Goal: Information Seeking & Learning: Learn about a topic

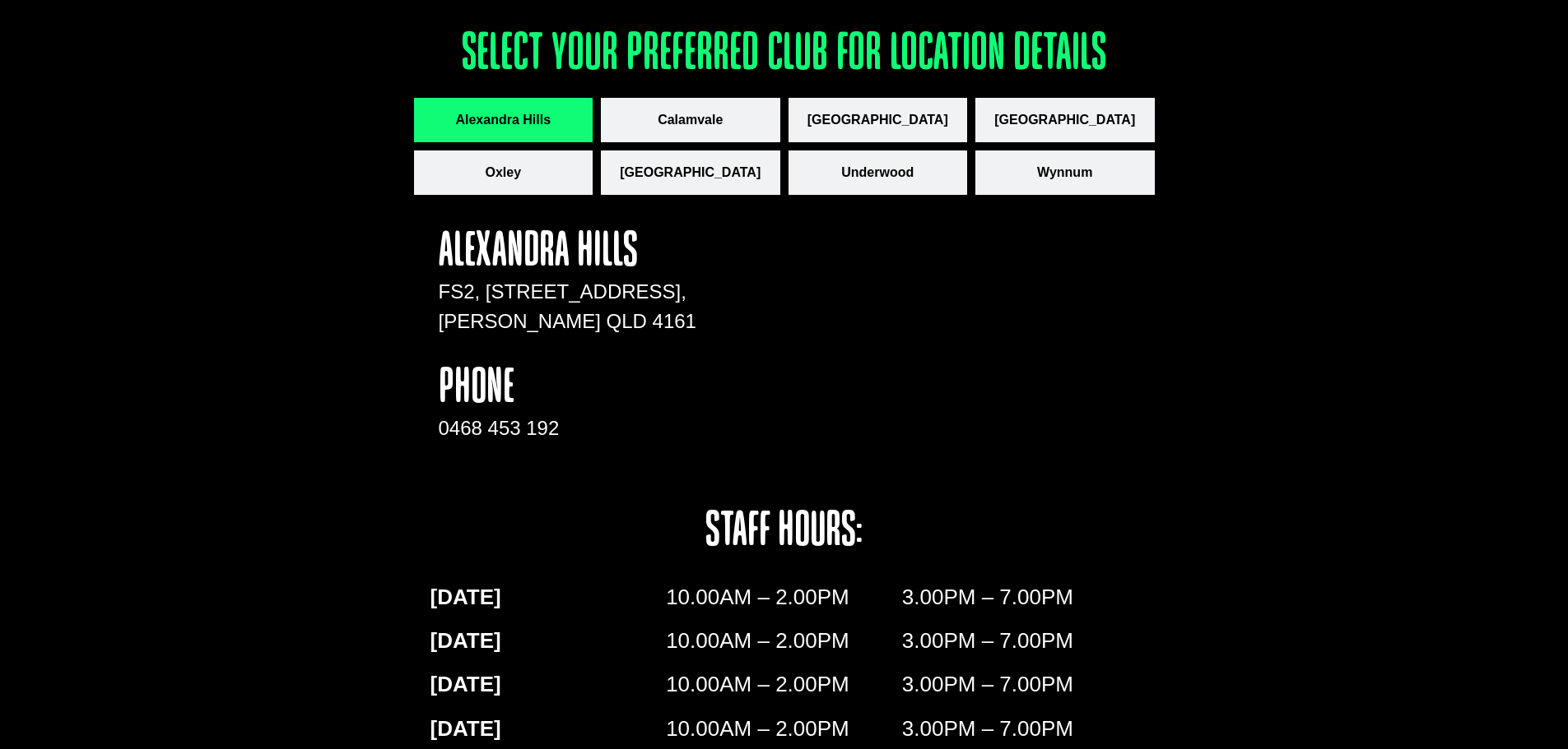
scroll to position [2303, 0]
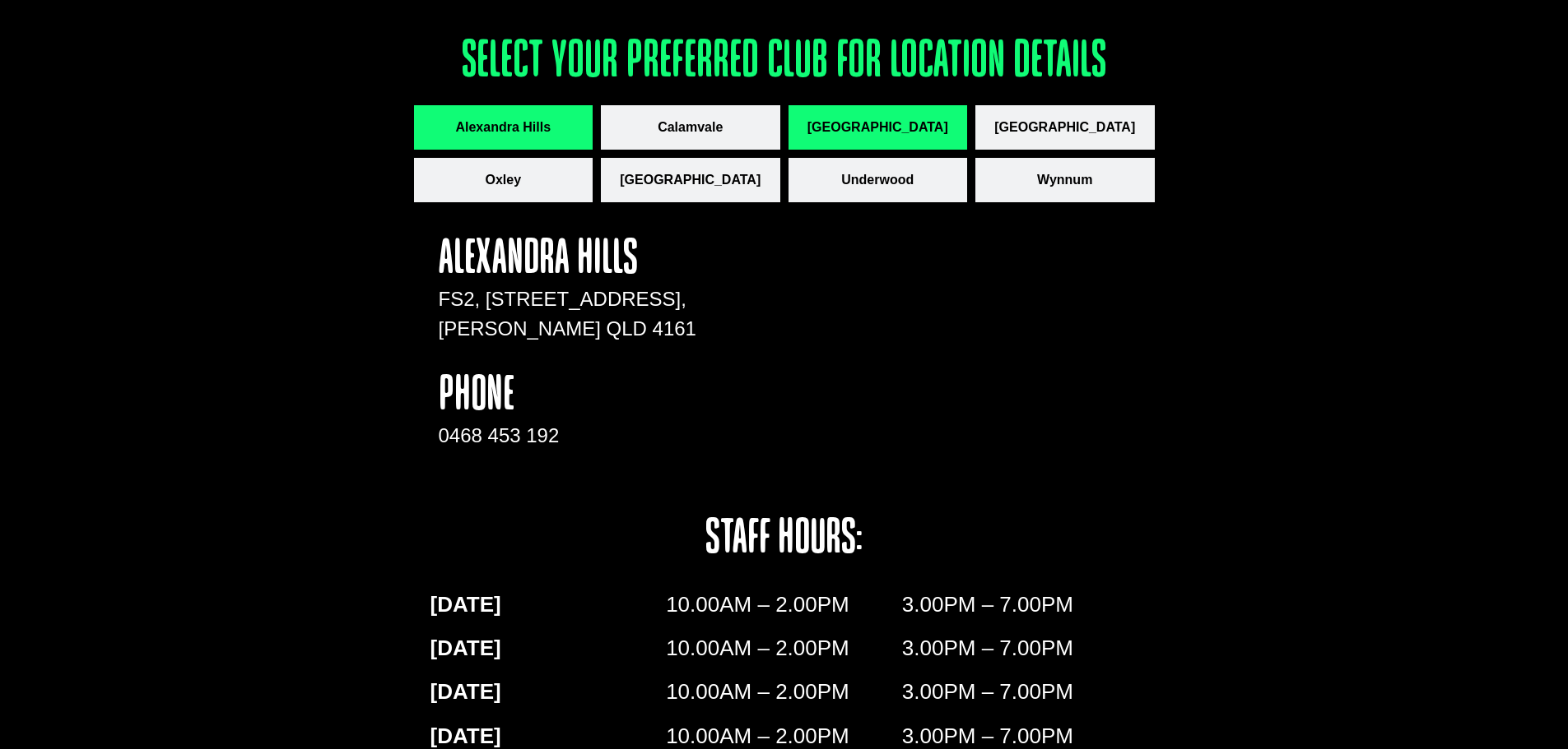
click at [878, 127] on span "[GEOGRAPHIC_DATA]" at bounding box center [878, 127] width 141 height 20
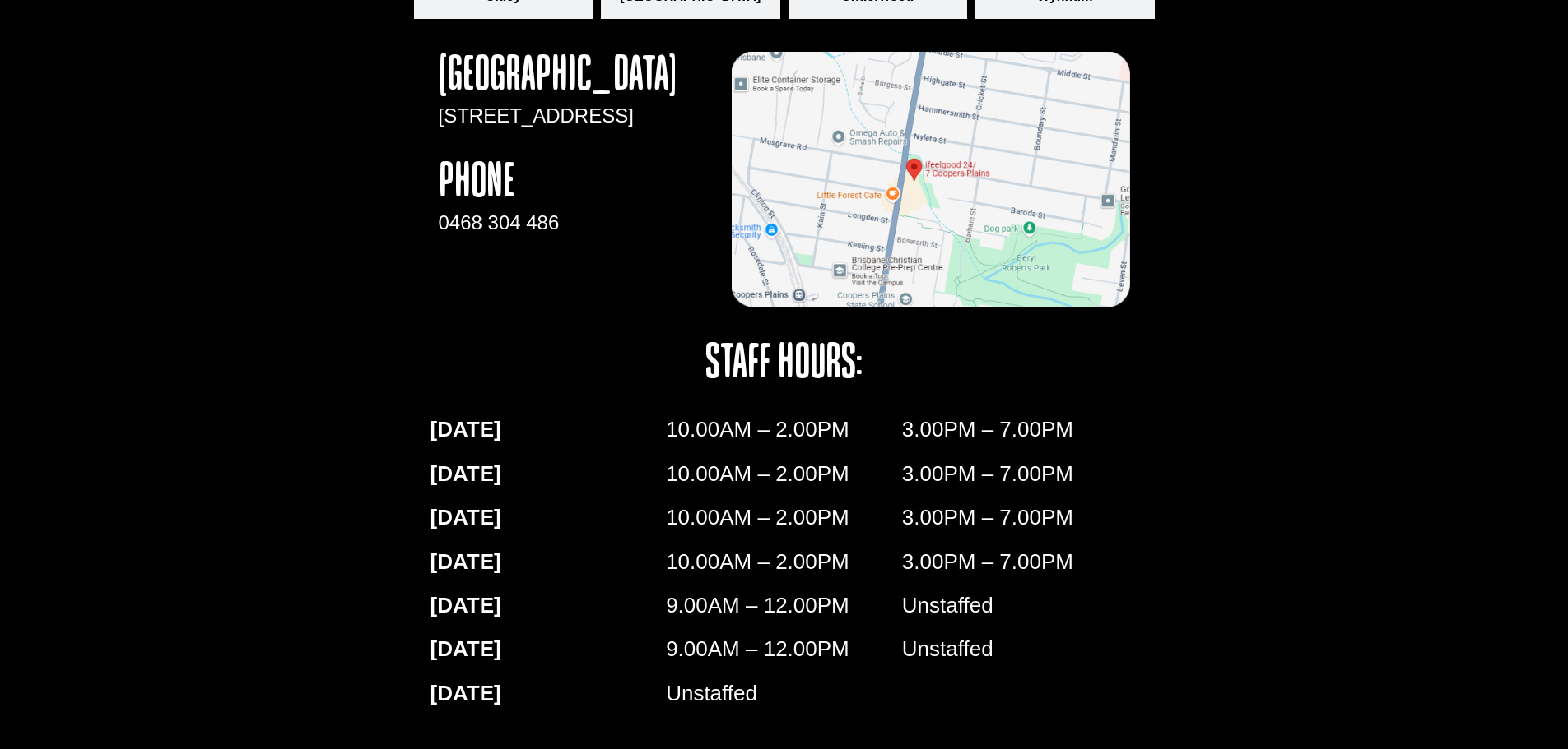
scroll to position [2808, 0]
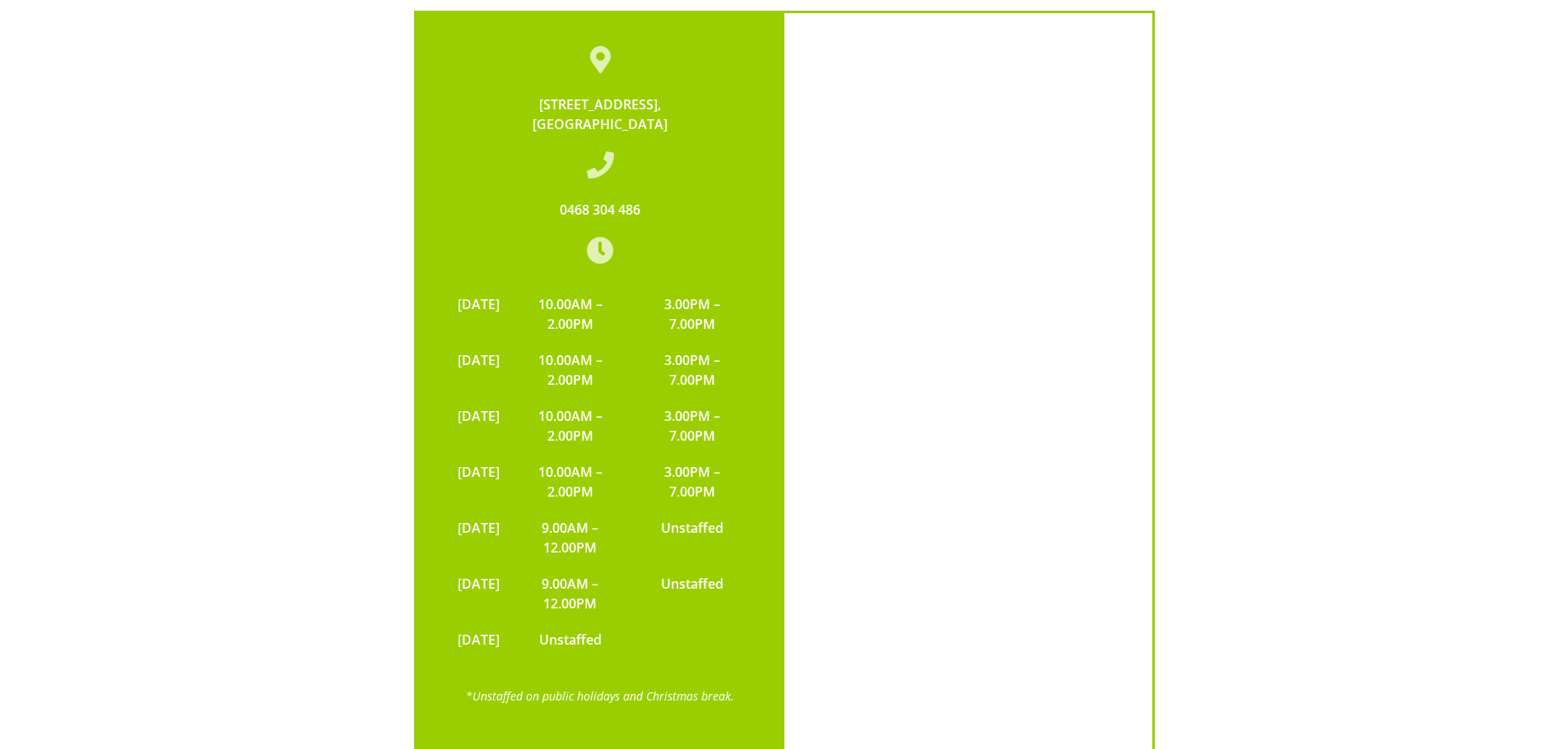
scroll to position [3784, 0]
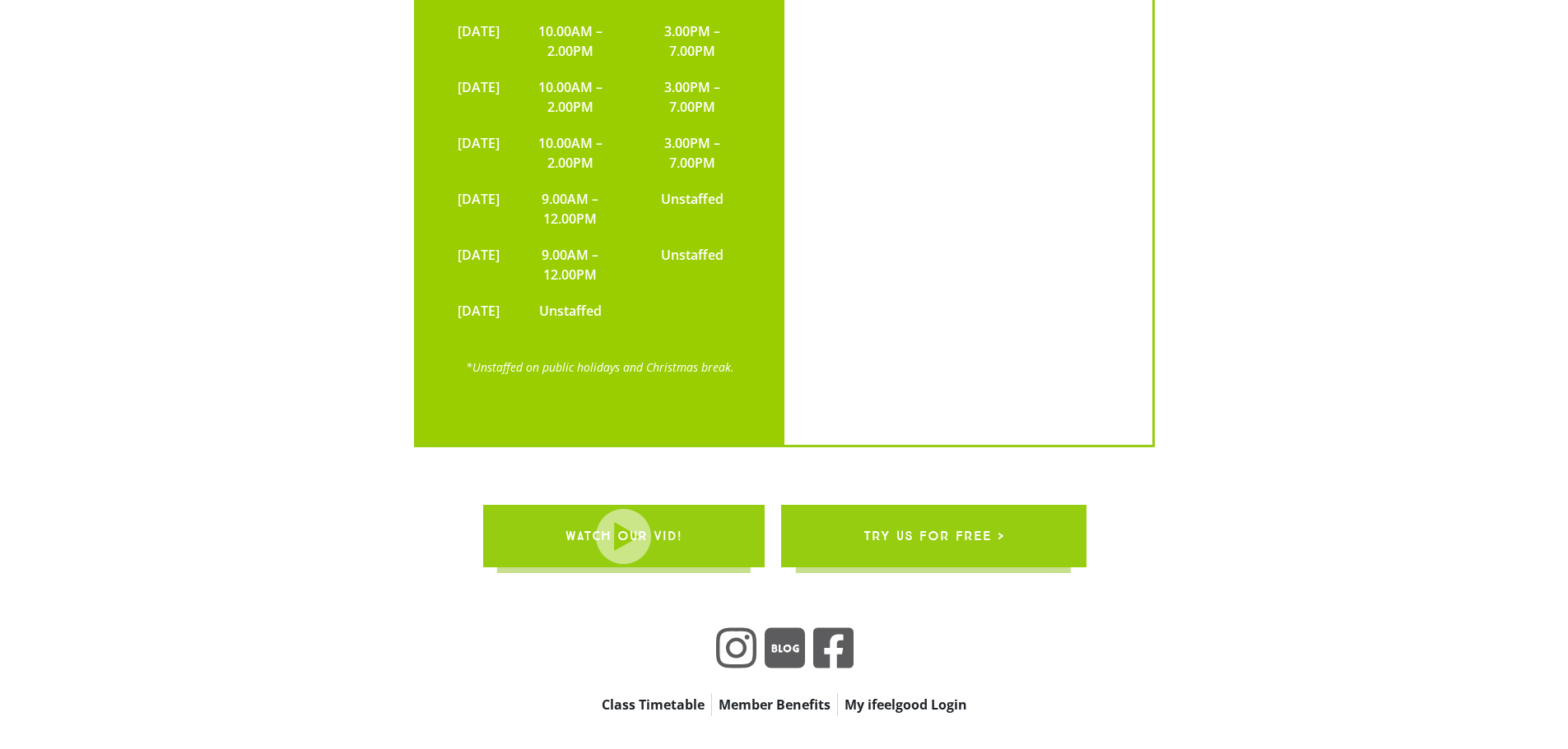
click at [698, 505] on link "WATCH OUR VID!" at bounding box center [623, 536] width 281 height 63
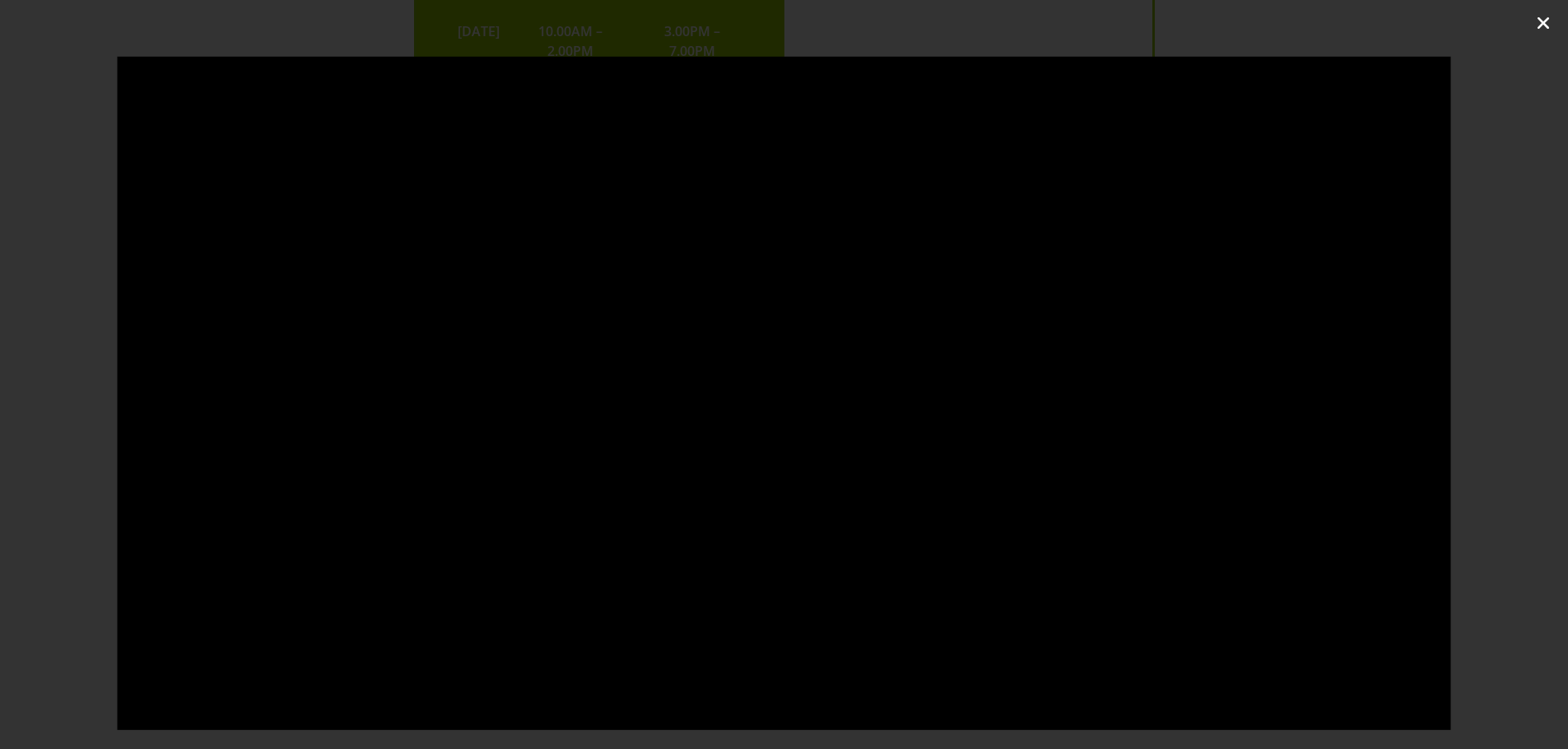
click at [1539, 23] on icon "Close (Esc)" at bounding box center [1543, 23] width 16 height 16
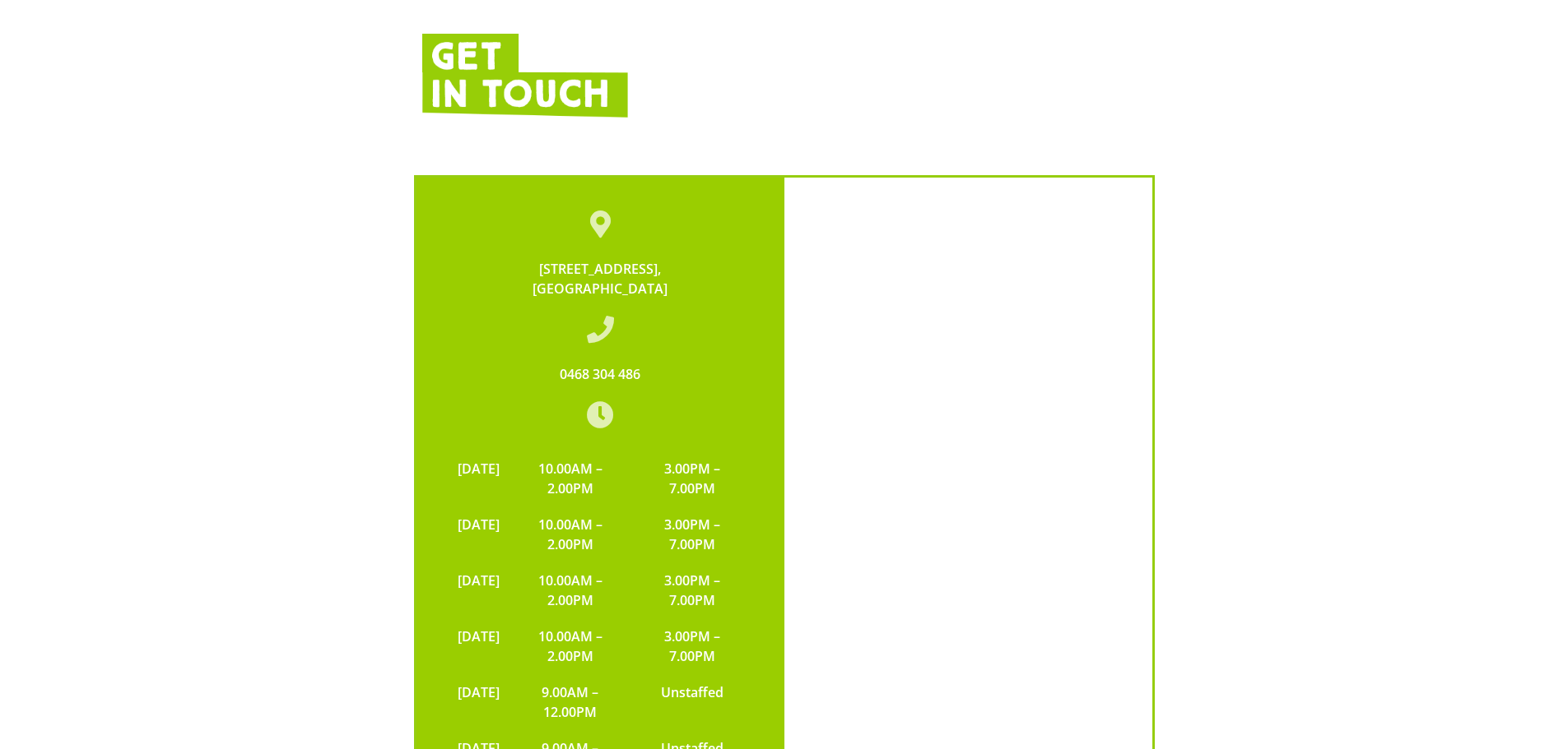
scroll to position [2961, 0]
